Goal: Information Seeking & Learning: Learn about a topic

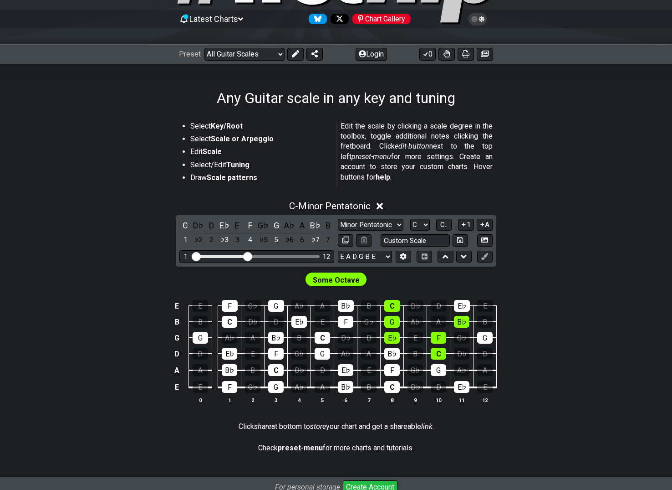
scroll to position [182, 0]
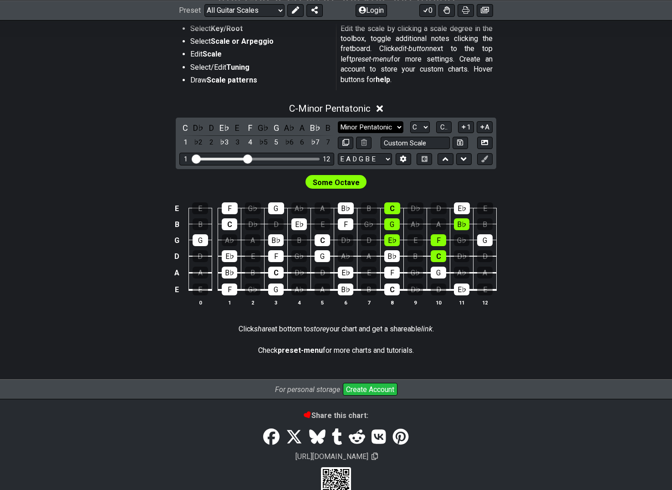
click at [372, 126] on select "Minor Pentatonic Root Minor Pentatonic Major Pentatonic Minor Blues Major Blues…" at bounding box center [371, 127] width 66 height 12
click at [338, 133] on select "Minor Pentatonic Root Minor Pentatonic Major Pentatonic Minor Blues Major Blues…" at bounding box center [371, 127] width 66 height 12
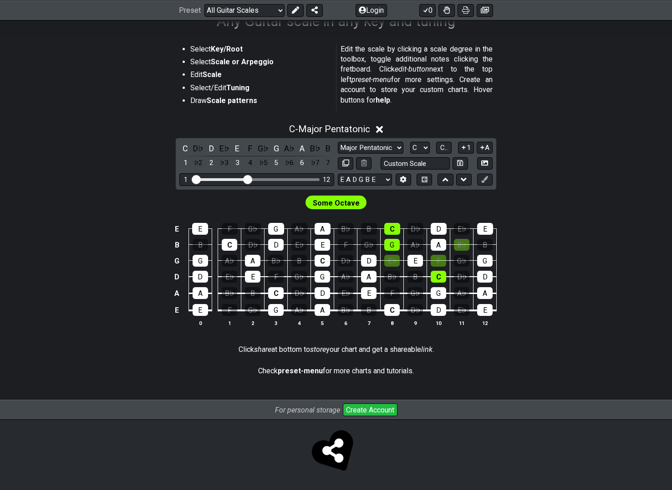
scroll to position [160, 0]
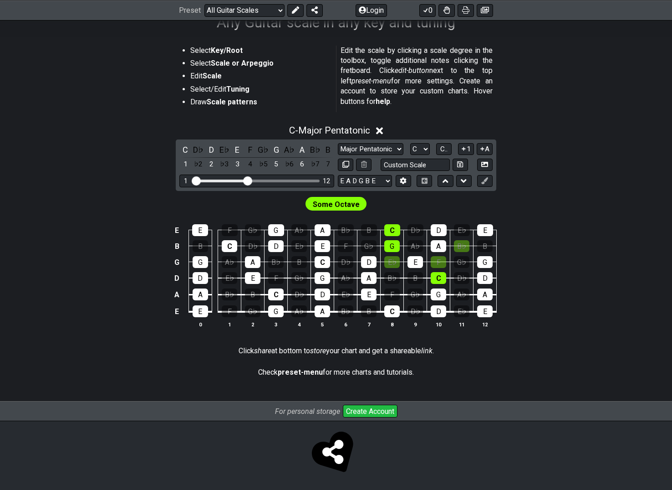
click at [376, 141] on div "C D♭ D E♭ E F G♭ G A♭ A B♭ B 1 ♭2 2 ♭3 3 4 ♭5 5 ♭6 6 ♭7 7 Minor Pentatonic Root…" at bounding box center [336, 164] width 321 height 51
click at [376, 143] on select "Minor Pentatonic Root Minor Pentatonic Major Pentatonic Minor Blues Major Blues…" at bounding box center [371, 149] width 66 height 12
click at [338, 143] on select "Minor Pentatonic Root Minor Pentatonic Major Pentatonic Minor Blues Major Blues…" at bounding box center [371, 149] width 66 height 12
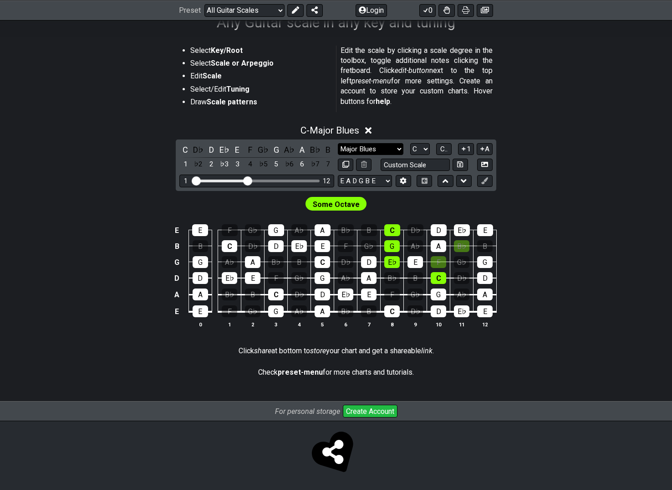
click at [373, 150] on select "Minor Pentatonic Root Minor Pentatonic Major Pentatonic Minor Blues Major Blues…" at bounding box center [371, 149] width 66 height 12
select select "Major"
click at [338, 143] on select "Minor Pentatonic Root Minor Pentatonic Major Pentatonic Minor Blues Major Blues…" at bounding box center [371, 149] width 66 height 12
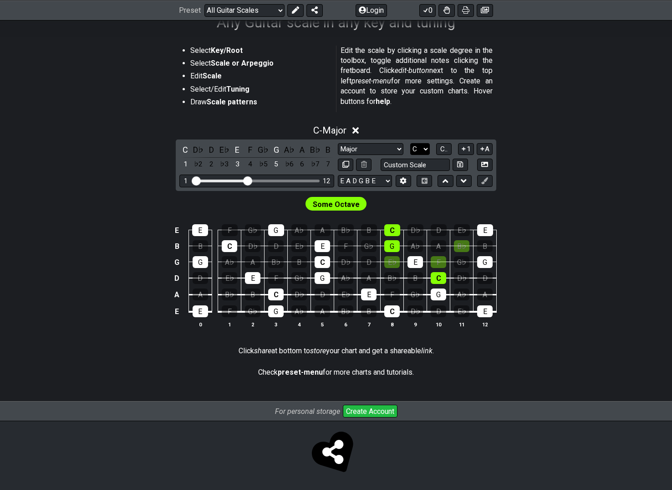
click at [418, 145] on select "A♭ A A♯ B♭ B C C♯ D♭ D D♯ E♭ E F F♯ G♭ G G♯" at bounding box center [420, 149] width 20 height 12
click at [410, 143] on select "A♭ A A♯ B♭ B C C♯ D♭ D D♯ E♭ E F F♯ G♭ G G♯" at bounding box center [420, 149] width 20 height 12
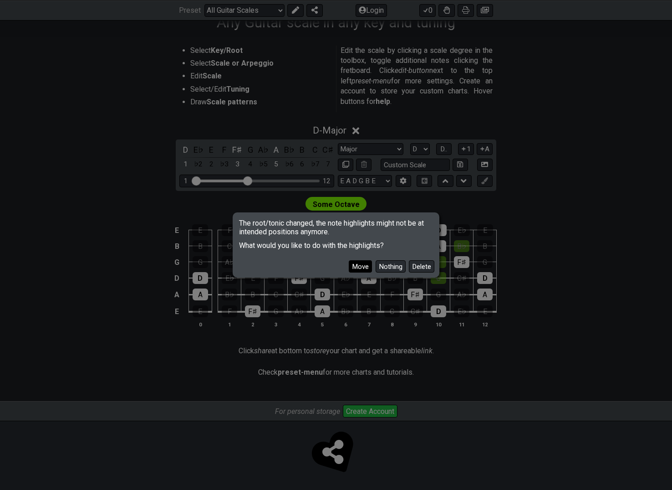
click at [362, 269] on button "Move" at bounding box center [360, 266] width 23 height 12
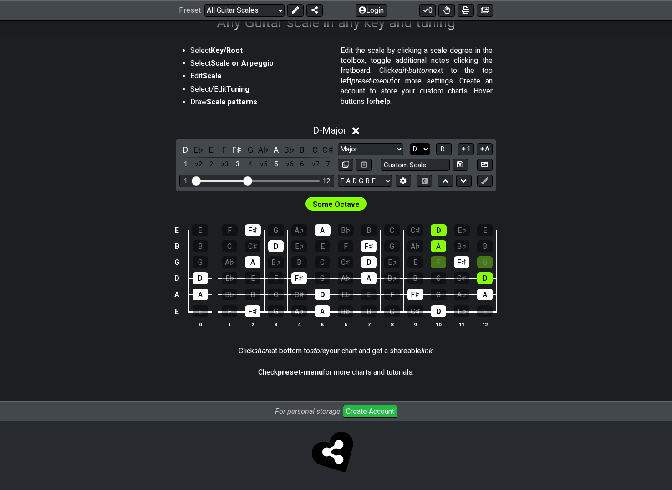
click at [423, 150] on select "A♭ A A♯ B♭ B C C♯ D♭ D D♯ E♭ E F F♯ G♭ G G♯" at bounding box center [420, 149] width 20 height 12
select select "C"
click at [410, 143] on select "A♭ A A♯ B♭ B C C♯ D♭ D D♯ E♭ E F F♯ G♭ G G♯" at bounding box center [420, 149] width 20 height 12
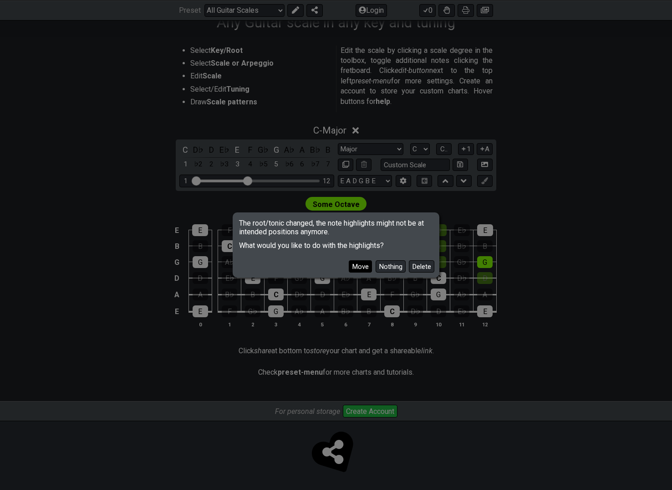
click at [365, 267] on button "Move" at bounding box center [360, 266] width 23 height 12
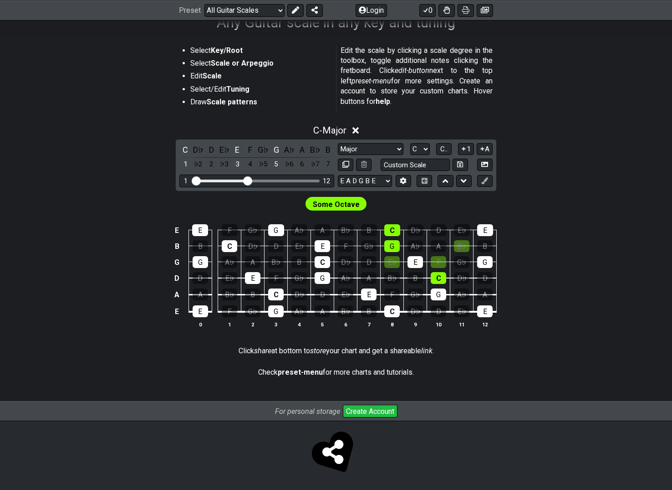
click at [98, 174] on div "C - Major C D♭ D E♭ E F G♭ G A♭ A B♭ B 1 ♭2 2 ♭3 3 4 ♭5 5 ♭6 6 ♭7 7 Minor Penta…" at bounding box center [336, 229] width 672 height 221
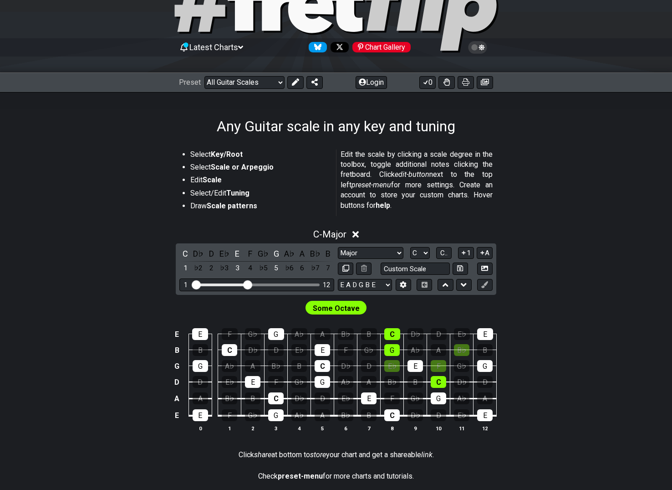
scroll to position [0, 0]
